Goal: Navigation & Orientation: Find specific page/section

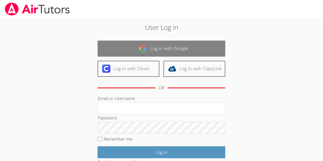
click at [167, 48] on link "Log in with Google" at bounding box center [161, 49] width 128 height 16
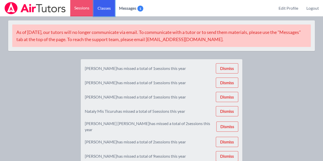
click at [108, 7] on link "Classes" at bounding box center [103, 8] width 21 height 16
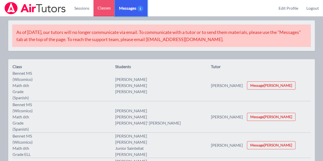
click at [126, 7] on span "Messages 1" at bounding box center [131, 8] width 24 height 6
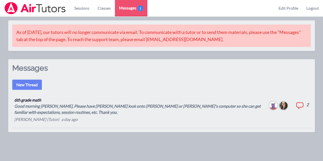
click at [102, 9] on link "Classes" at bounding box center [103, 8] width 21 height 16
